Goal: Information Seeking & Learning: Learn about a topic

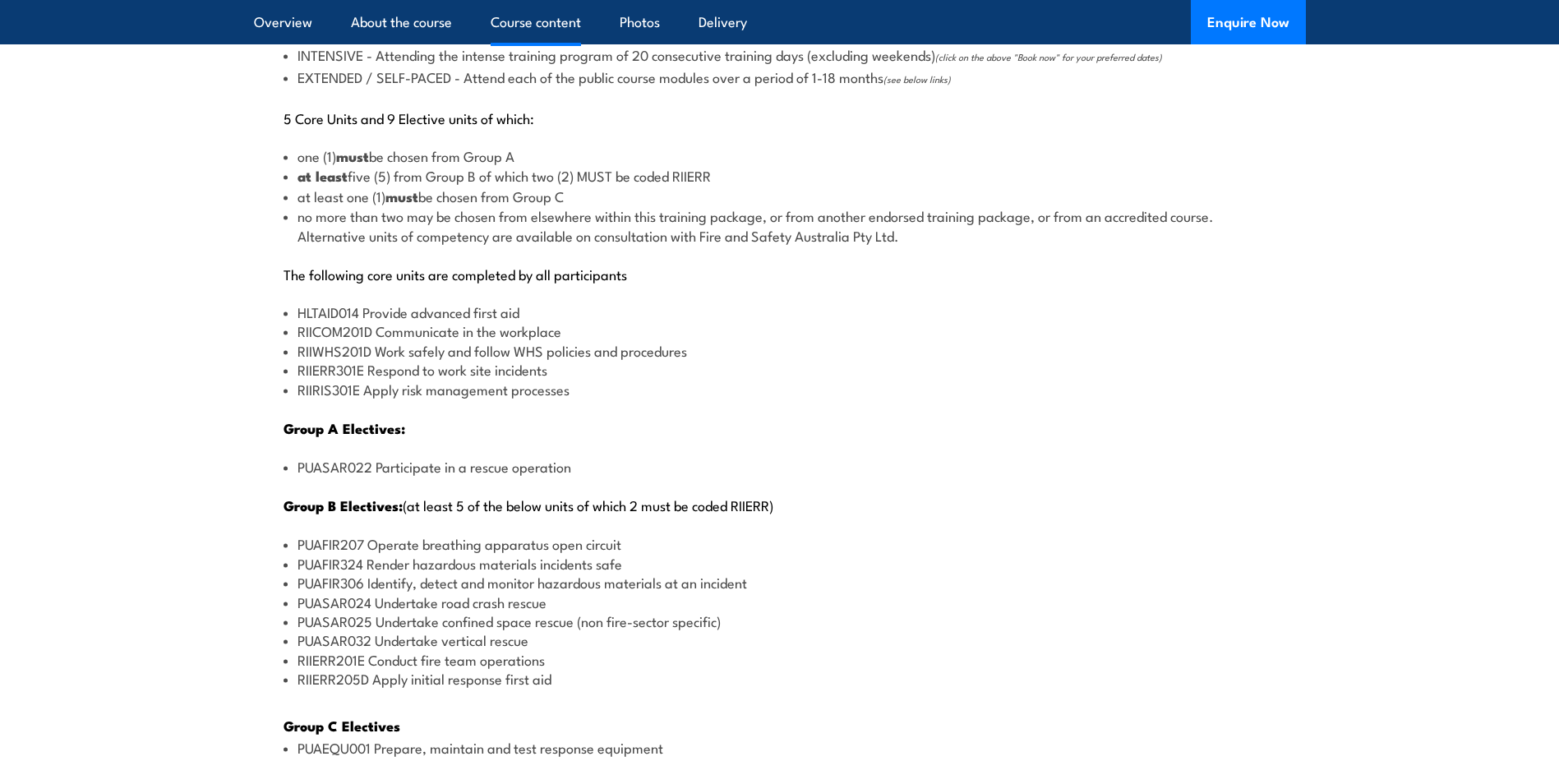
scroll to position [1479, 0]
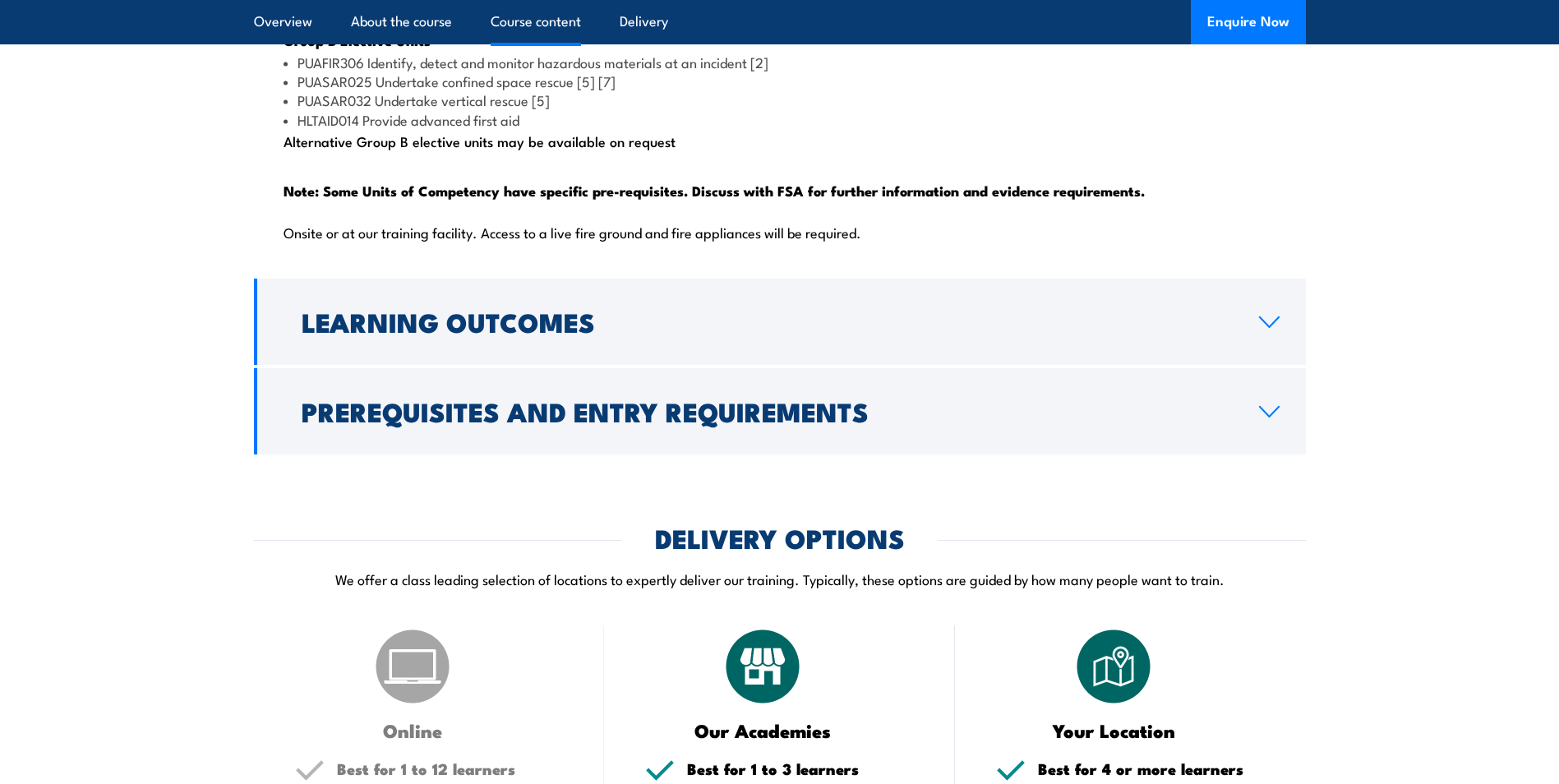
scroll to position [1973, 0]
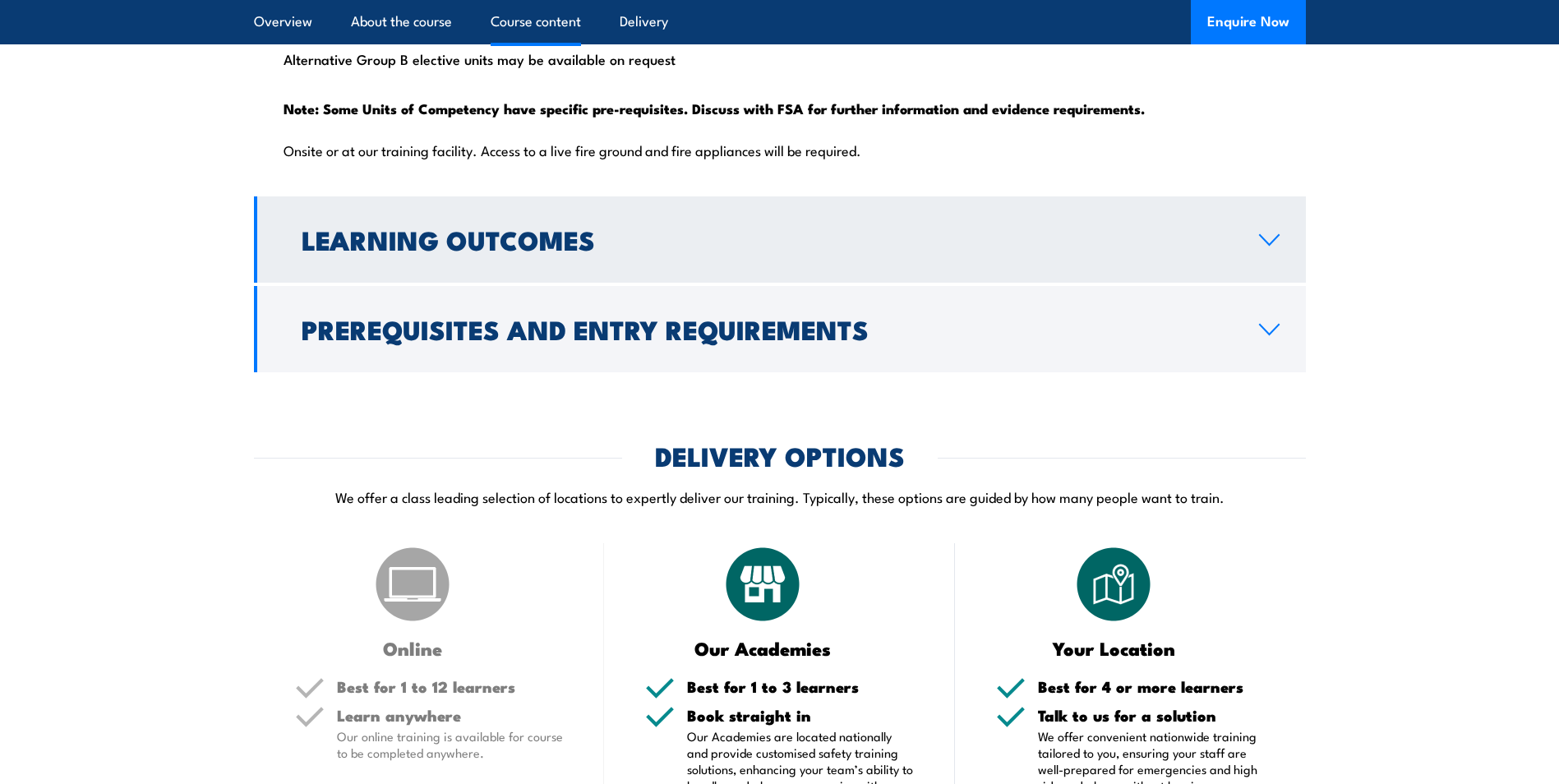
click at [489, 251] on h2 "Learning Outcomes" at bounding box center [766, 238] width 931 height 23
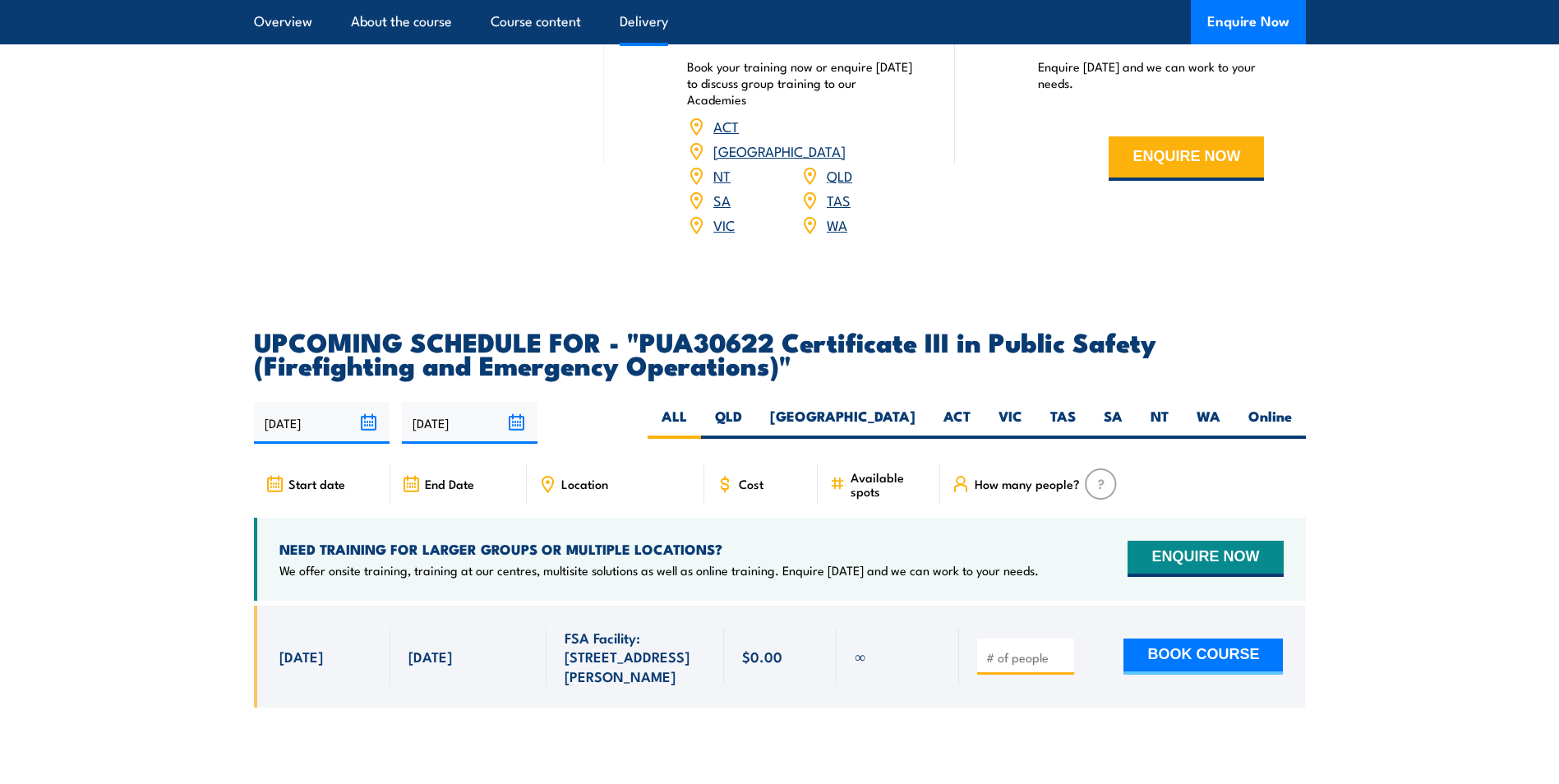
scroll to position [2465, 0]
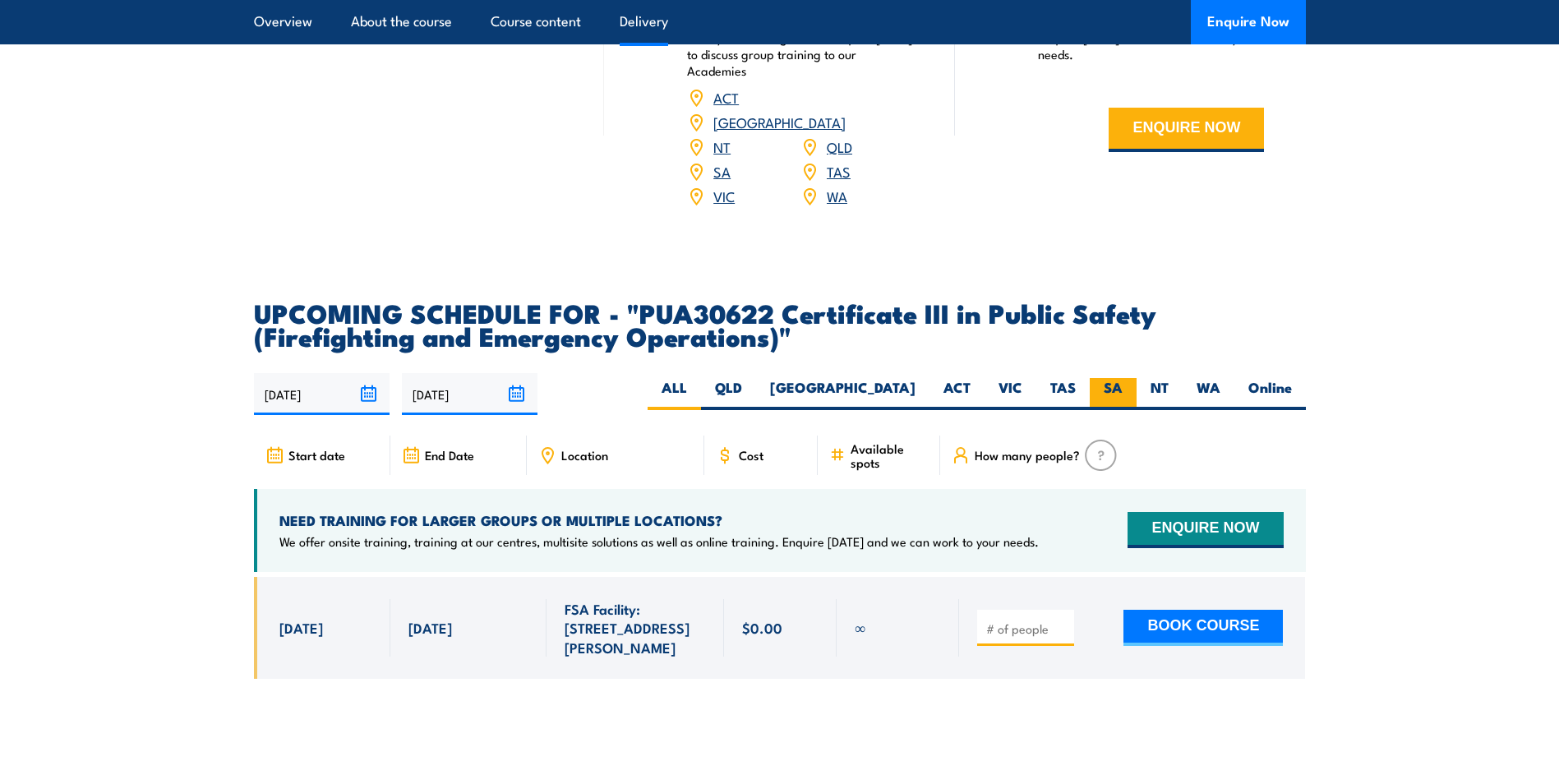
click at [1114, 403] on label "SA" at bounding box center [1113, 394] width 47 height 32
click at [1122, 389] on input "SA" at bounding box center [1127, 383] width 11 height 11
radio input "true"
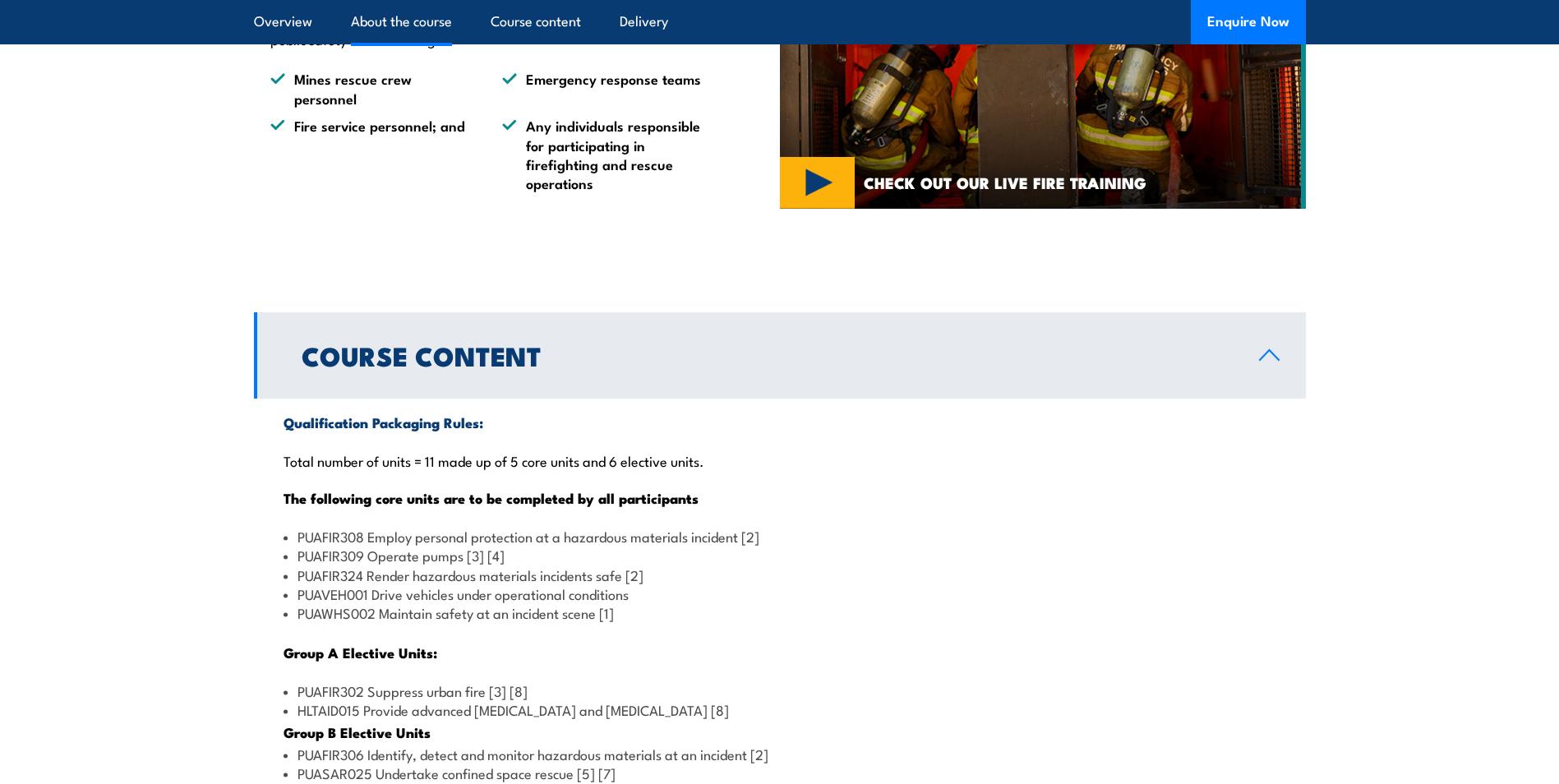
scroll to position [1197, 0]
